Goal: Navigation & Orientation: Find specific page/section

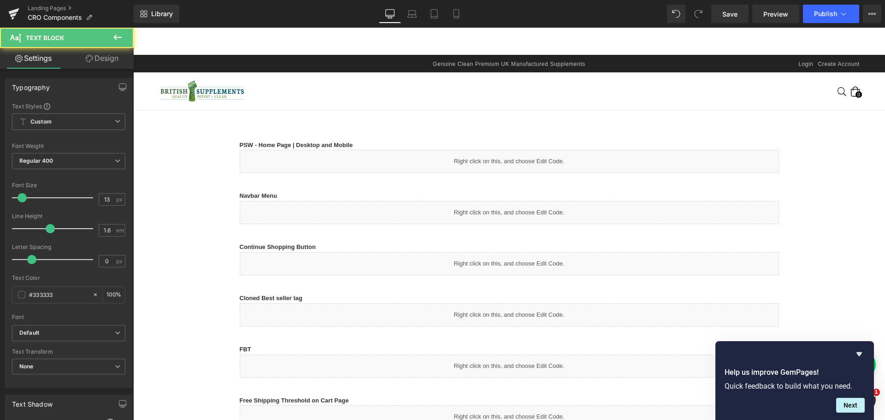
click at [339, 143] on strong "PSW - Home Page | Desktop and Mobile" at bounding box center [296, 145] width 113 height 7
click at [352, 144] on p "PSW - Home Page | Desktop and Mobile" at bounding box center [509, 146] width 539 height 10
click at [334, 145] on strong "PSW - Home Page | Desktop and Mobile" at bounding box center [296, 145] width 113 height 7
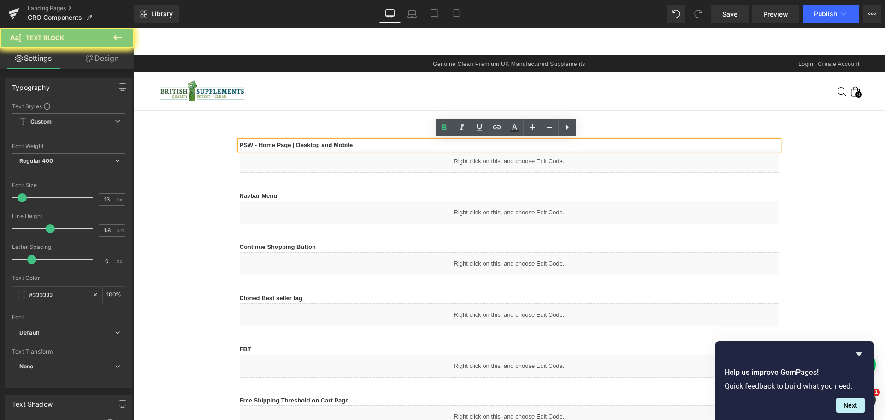
click at [293, 145] on strong "PSW - Home Page | Desktop and Mobile" at bounding box center [296, 145] width 113 height 7
drag, startPoint x: 286, startPoint y: 146, endPoint x: 237, endPoint y: 143, distance: 49.4
click at [240, 143] on strong "PSW - Home Page | Desktop and Mobile" at bounding box center [296, 145] width 113 height 7
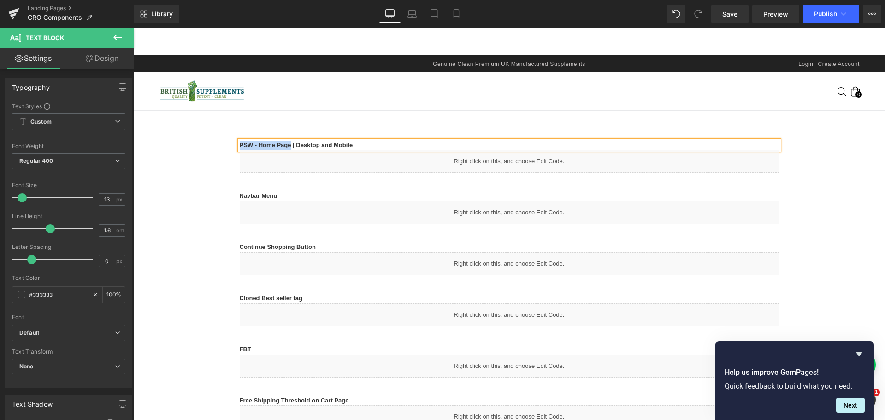
copy strong "PSW - Home Page"
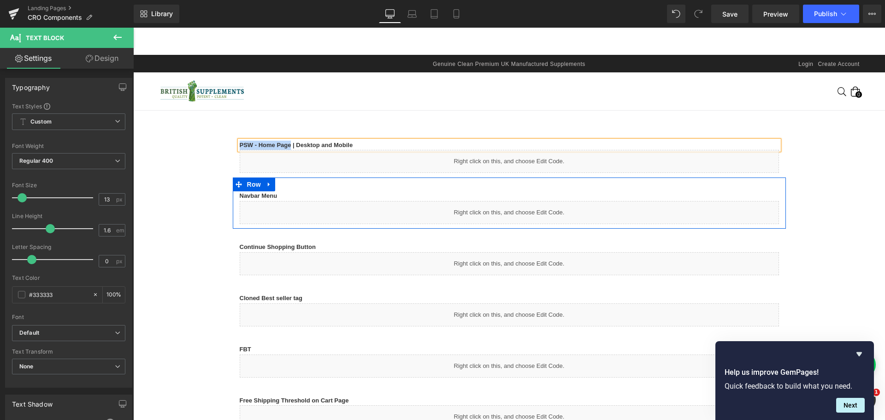
click at [502, 214] on div "Liquid" at bounding box center [509, 212] width 539 height 23
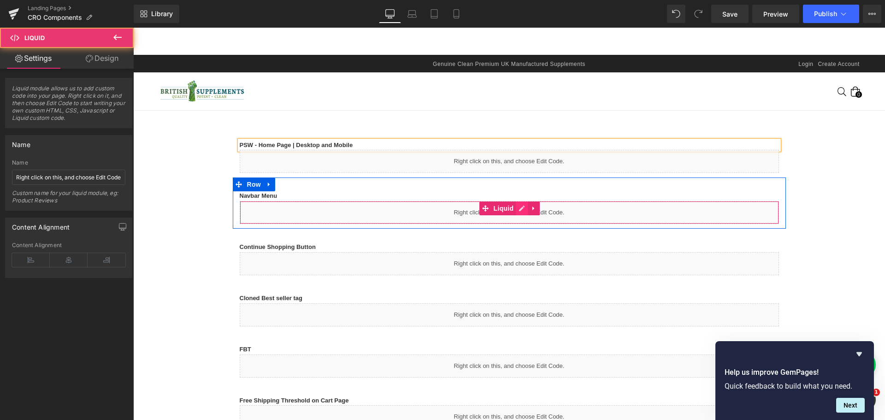
click at [521, 209] on ul "Liquid" at bounding box center [509, 208] width 61 height 14
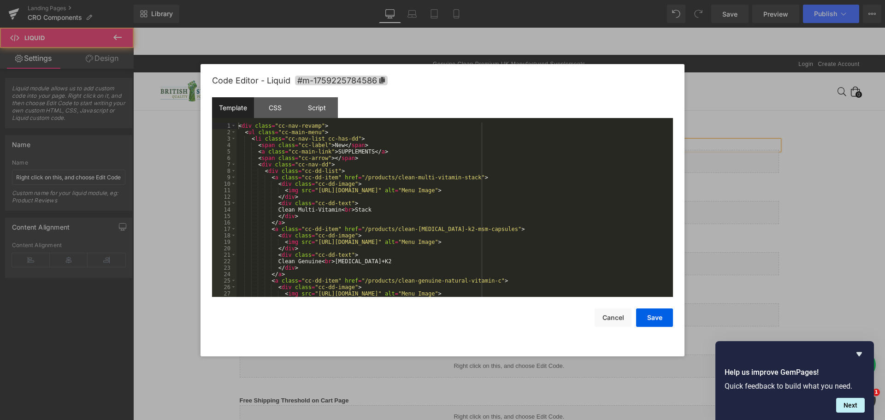
click at [165, 165] on div at bounding box center [442, 210] width 885 height 420
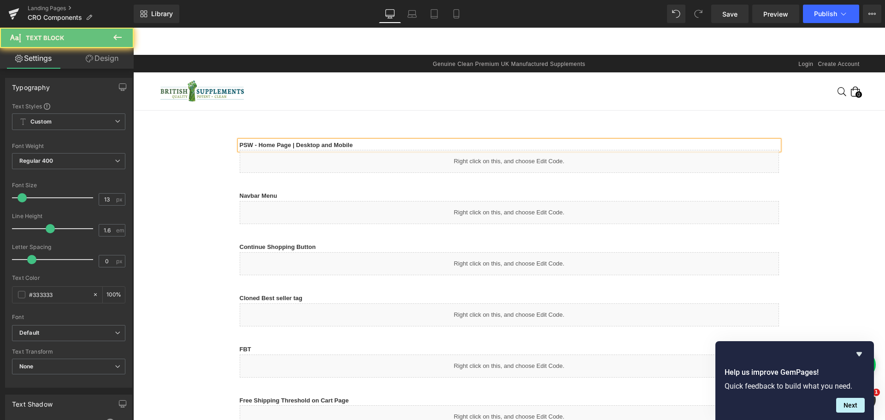
click at [265, 194] on b "Navbar Menu" at bounding box center [259, 195] width 38 height 7
click at [259, 195] on b "Navbar Menu" at bounding box center [259, 195] width 38 height 7
click at [266, 195] on b "Navbar Menu" at bounding box center [259, 195] width 38 height 7
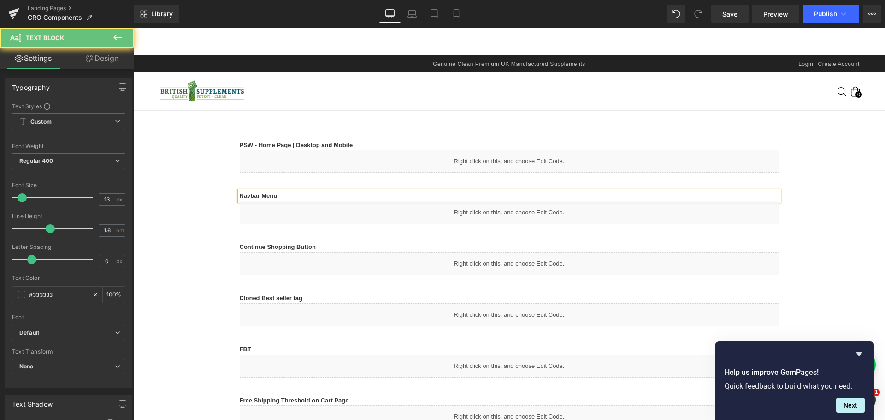
click at [248, 195] on b "Navbar Menu" at bounding box center [259, 195] width 38 height 7
drag, startPoint x: 481, startPoint y: 91, endPoint x: 561, endPoint y: 42, distance: 93.1
click at [481, 91] on nav "Home All Products Link All Products Drop Down Home All Products Collection Clea…" at bounding box center [509, 91] width 526 height 38
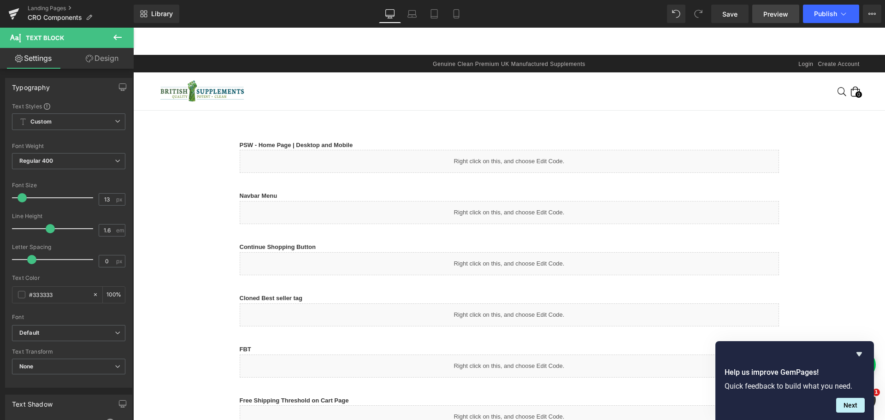
click at [761, 16] on link "Preview" at bounding box center [775, 14] width 47 height 18
